Goal: Transaction & Acquisition: Purchase product/service

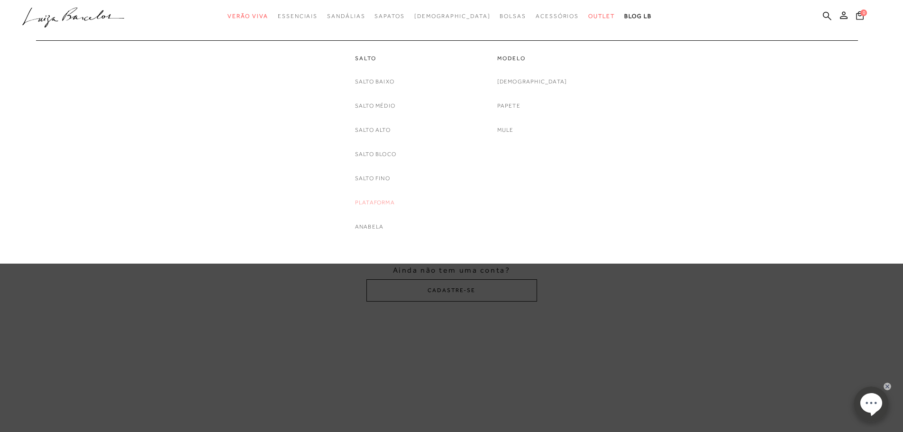
click at [386, 205] on link "Plataforma" at bounding box center [375, 203] width 40 height 10
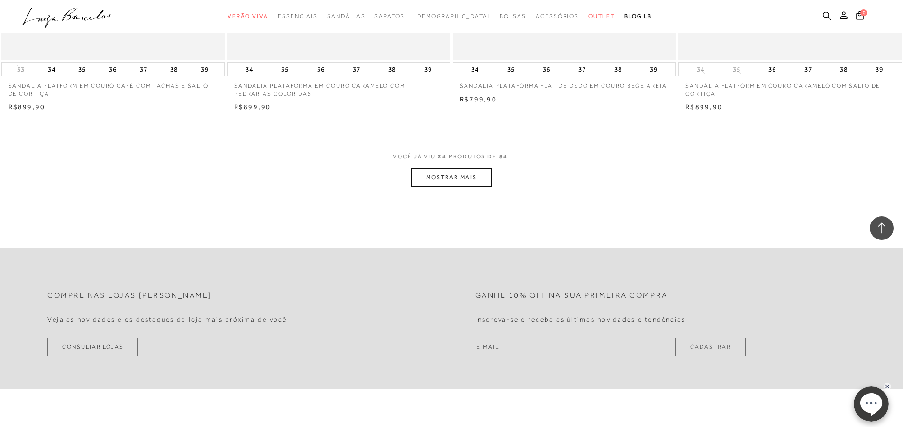
scroll to position [2345, 0]
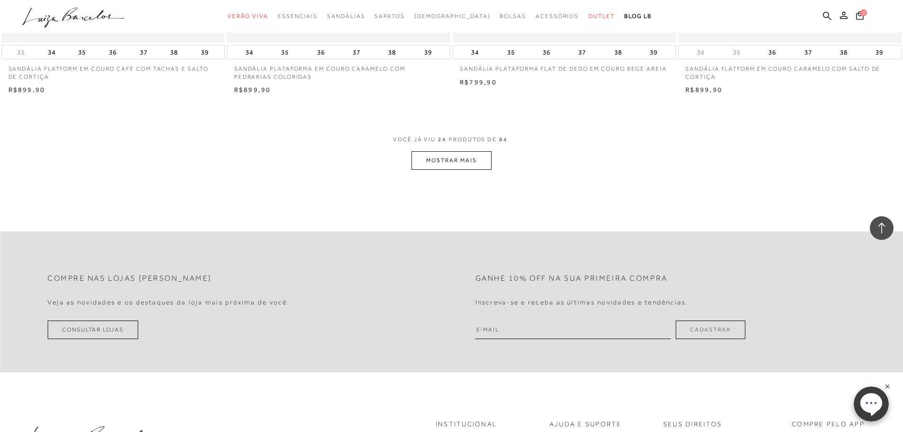
click at [468, 163] on button "MOSTRAR MAIS" at bounding box center [451, 160] width 80 height 18
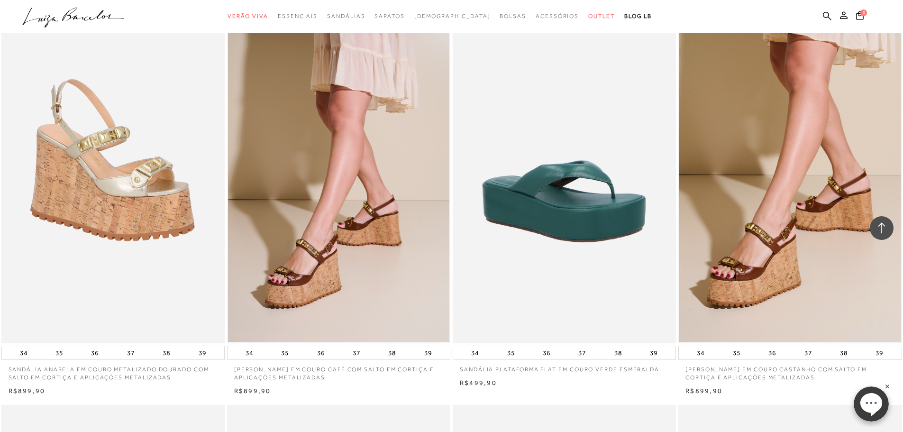
scroll to position [3731, 0]
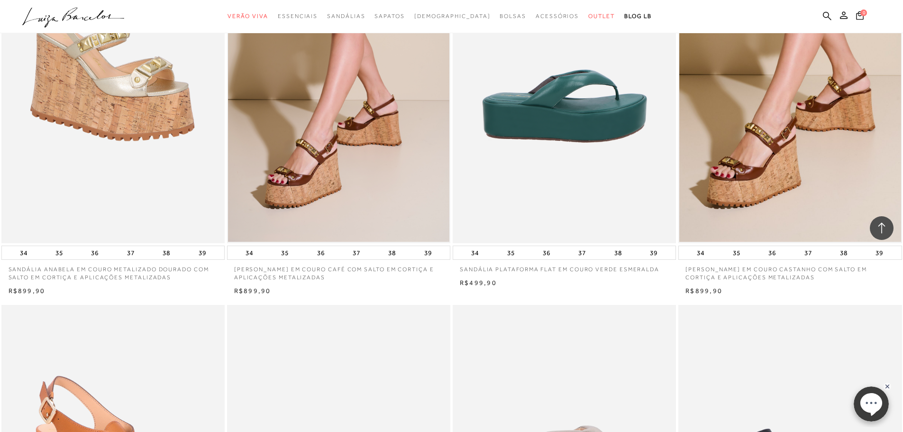
click at [566, 140] on img at bounding box center [564, 75] width 222 height 335
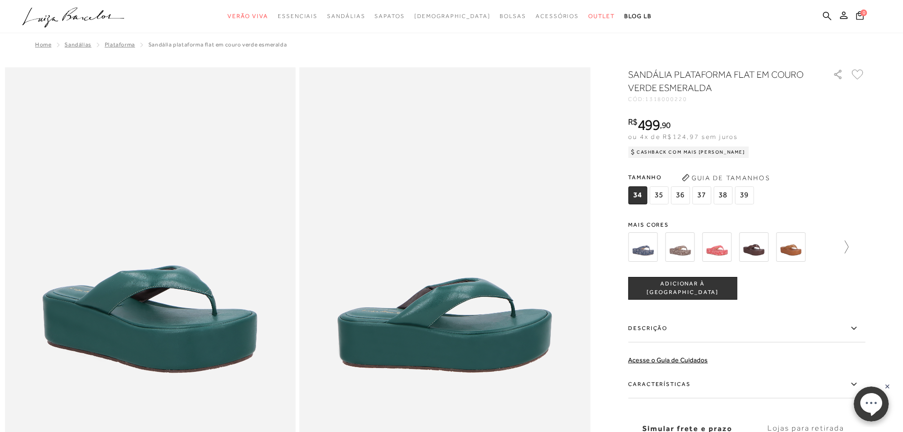
click at [848, 249] on icon at bounding box center [841, 246] width 13 height 13
click at [816, 253] on img at bounding box center [806, 246] width 29 height 29
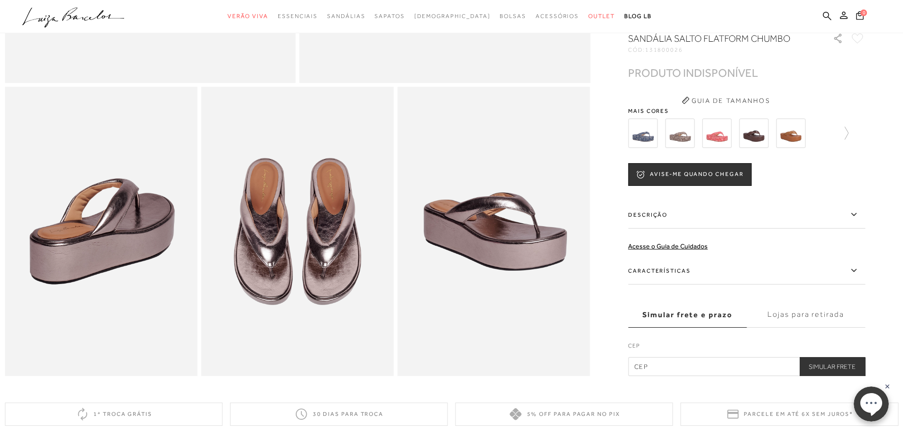
scroll to position [415, 0]
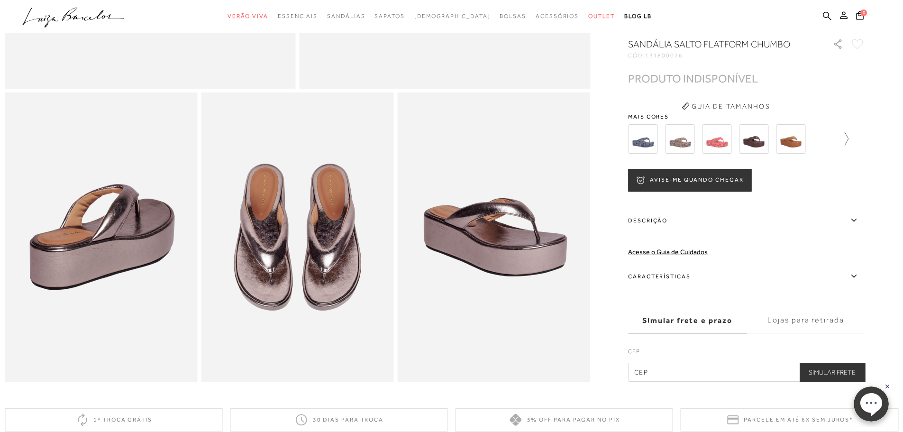
click at [848, 145] on icon at bounding box center [841, 138] width 13 height 13
click at [849, 151] on div at bounding box center [746, 138] width 237 height 35
click at [859, 145] on icon at bounding box center [857, 138] width 13 height 13
click at [669, 150] on img at bounding box center [658, 138] width 29 height 29
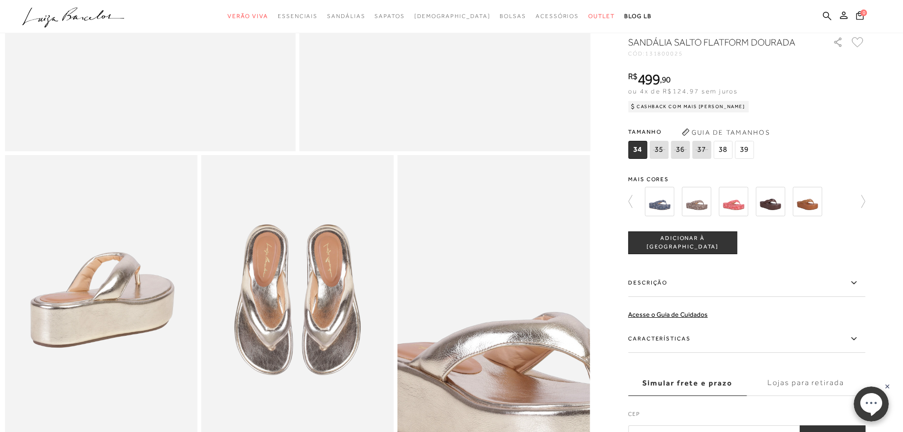
scroll to position [355, 0]
